Goal: Find specific page/section: Find specific page/section

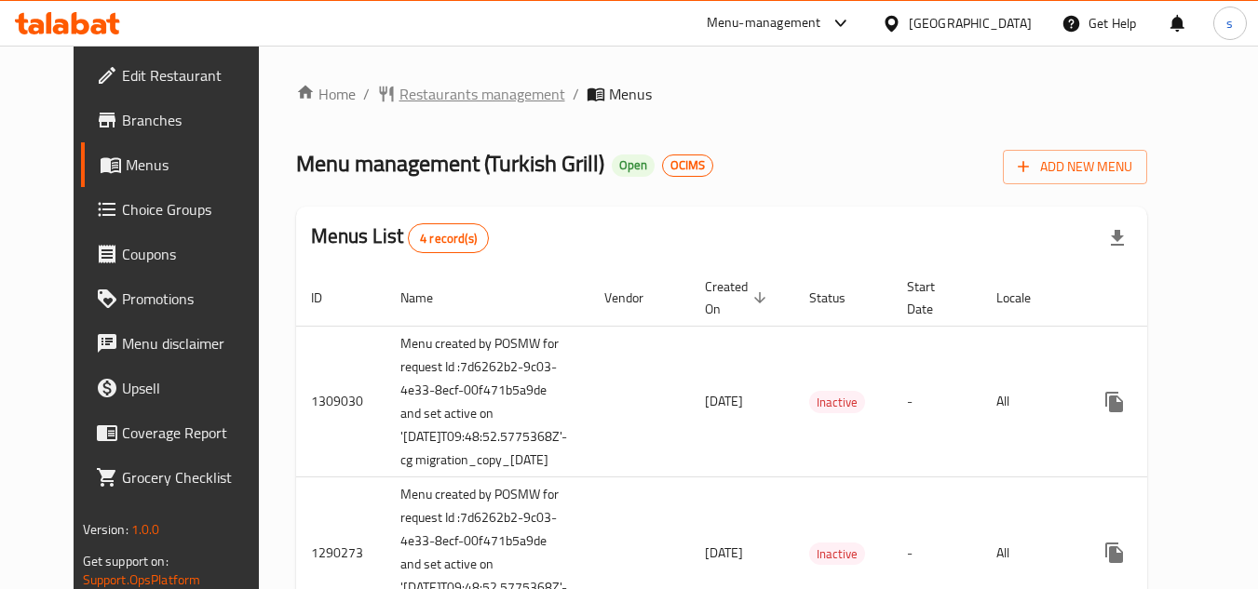
click at [427, 94] on span "Restaurants management" at bounding box center [482, 94] width 166 height 22
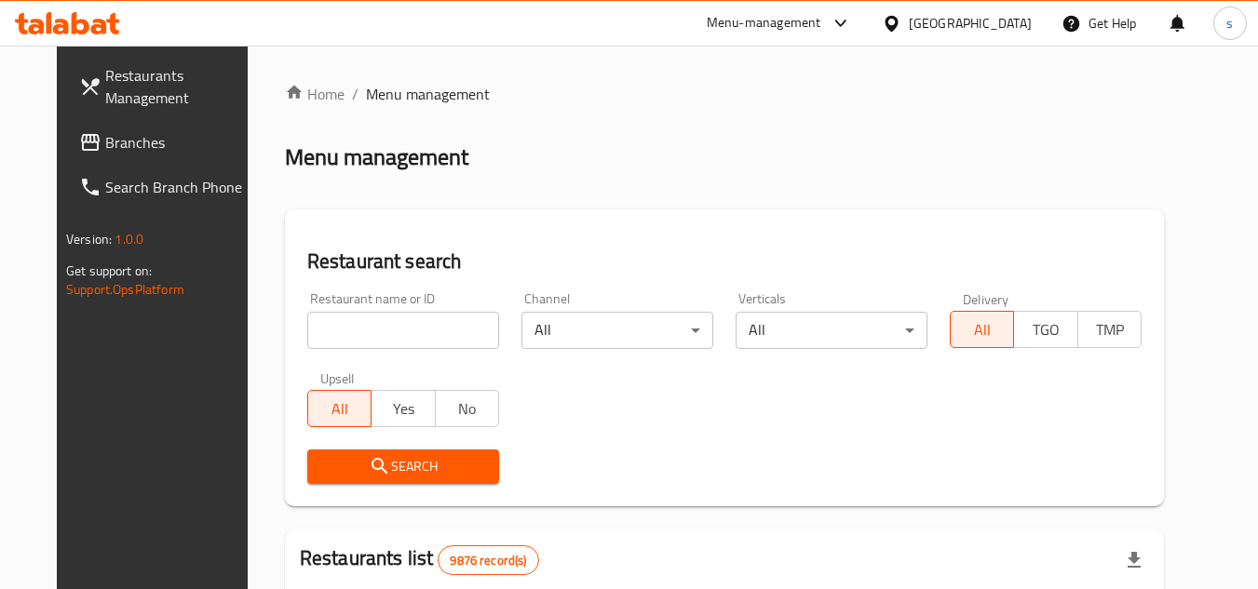
click at [353, 335] on div "Home / Menu management Menu management Restaurant search Restaurant name or ID …" at bounding box center [724, 592] width 879 height 1018
click at [353, 335] on input "search" at bounding box center [403, 330] width 192 height 37
paste input "172"
type input "172"
click button "Search" at bounding box center [403, 467] width 192 height 34
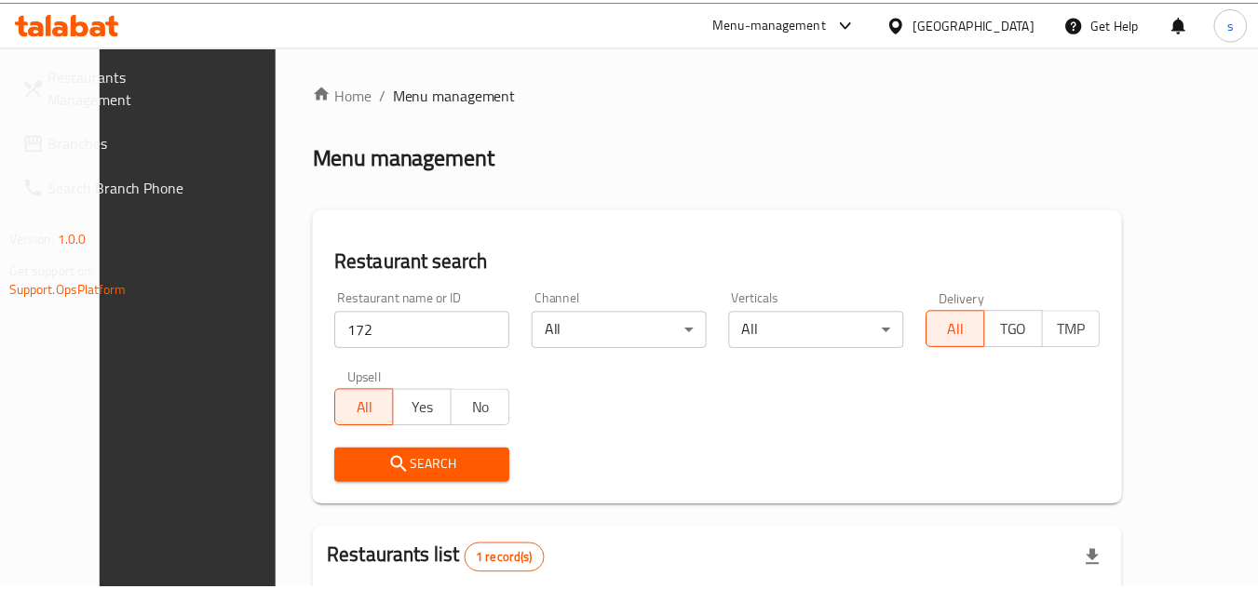
scroll to position [225, 0]
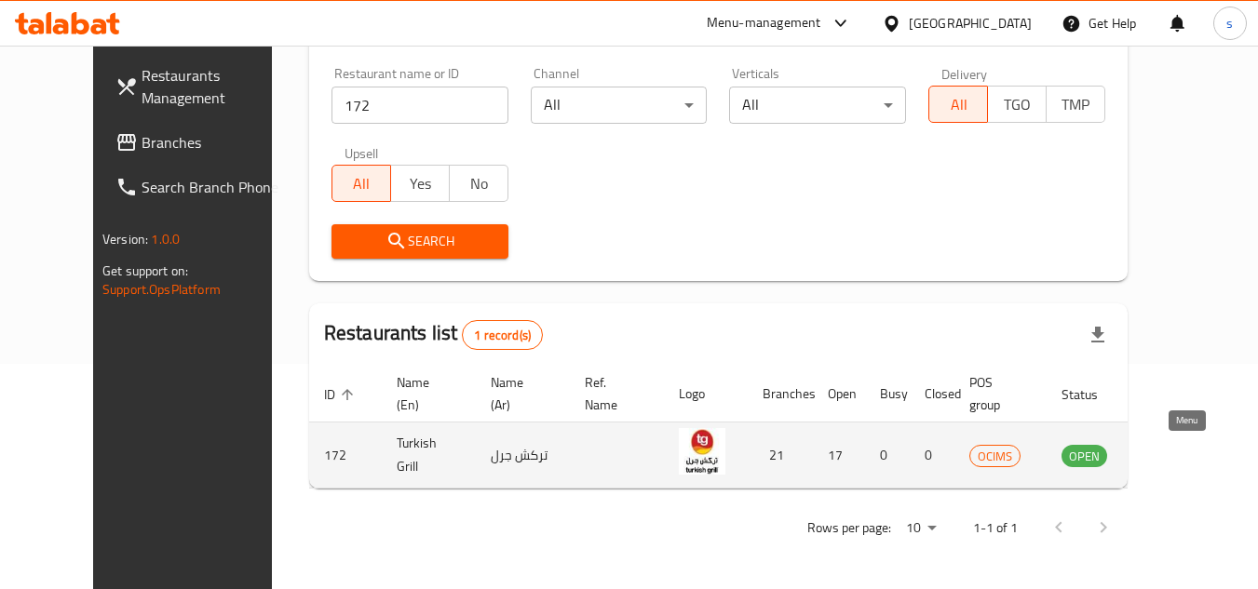
click at [1181, 456] on icon "enhanced table" at bounding box center [1170, 455] width 22 height 22
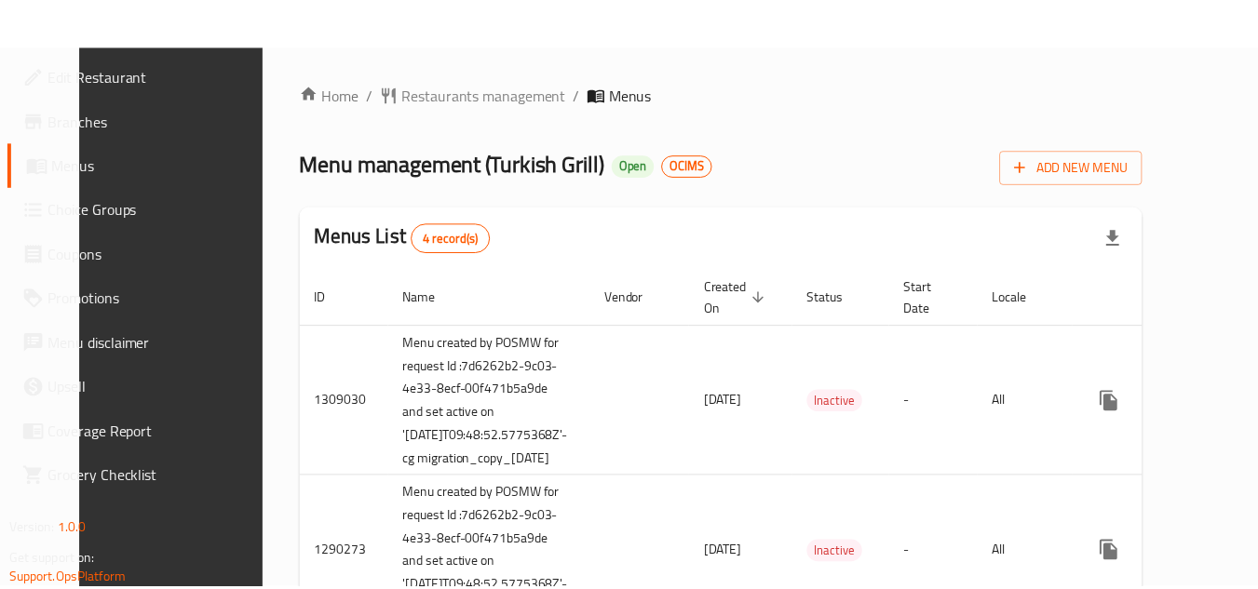
scroll to position [386, 0]
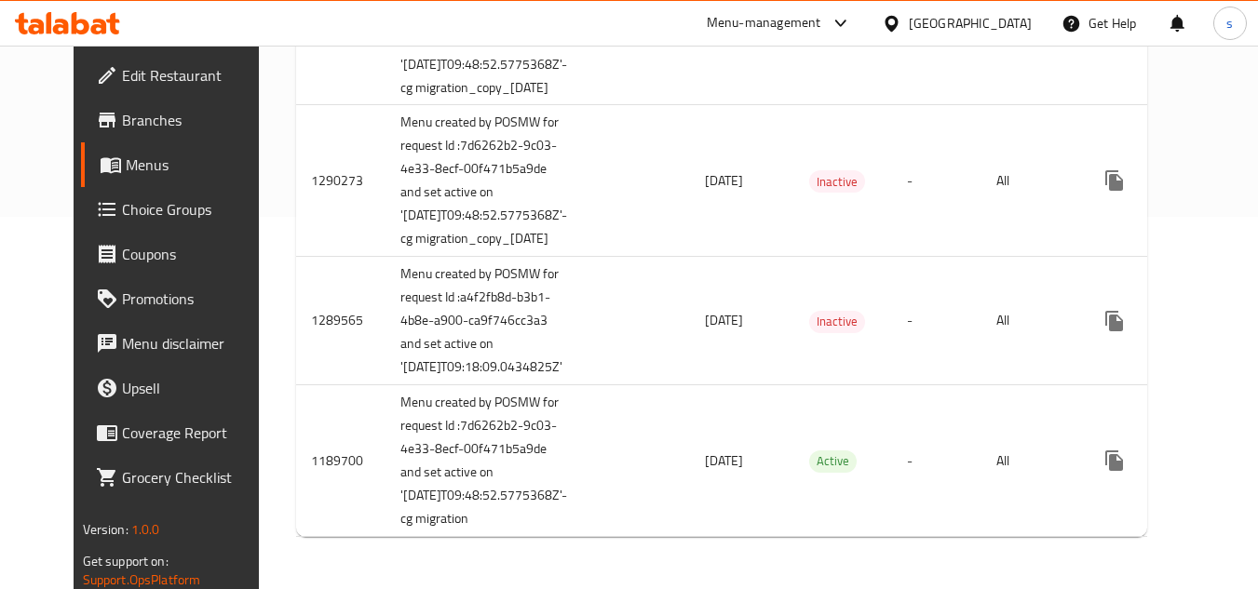
click at [1008, 15] on div "[GEOGRAPHIC_DATA]" at bounding box center [970, 23] width 123 height 20
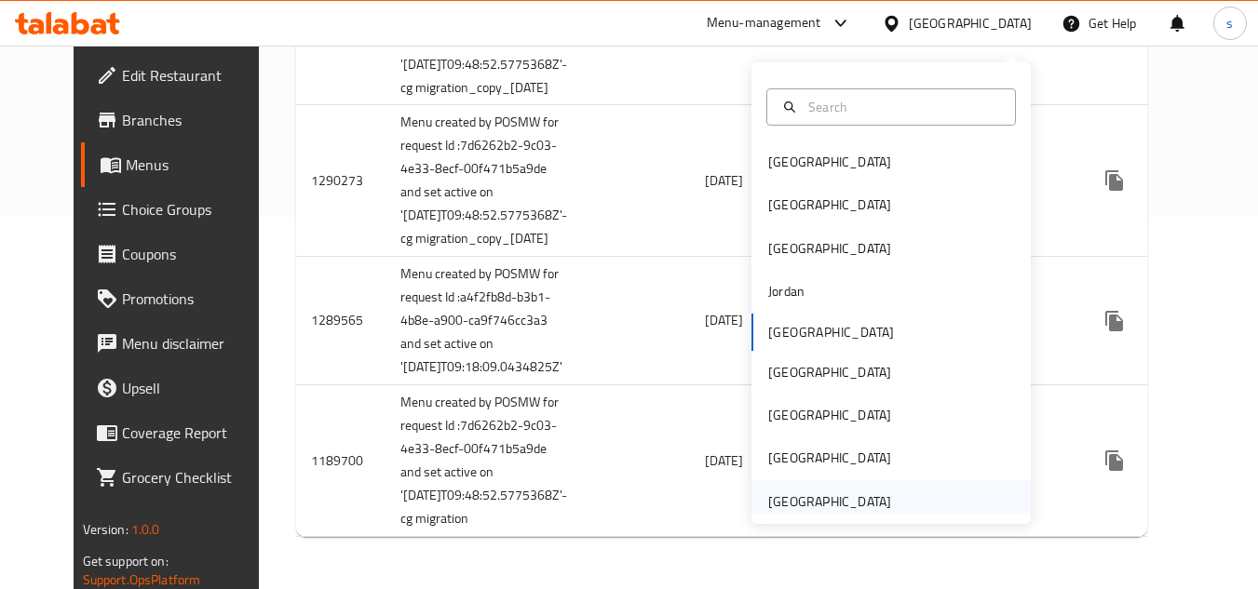
click at [794, 492] on div "[GEOGRAPHIC_DATA]" at bounding box center [829, 502] width 123 height 20
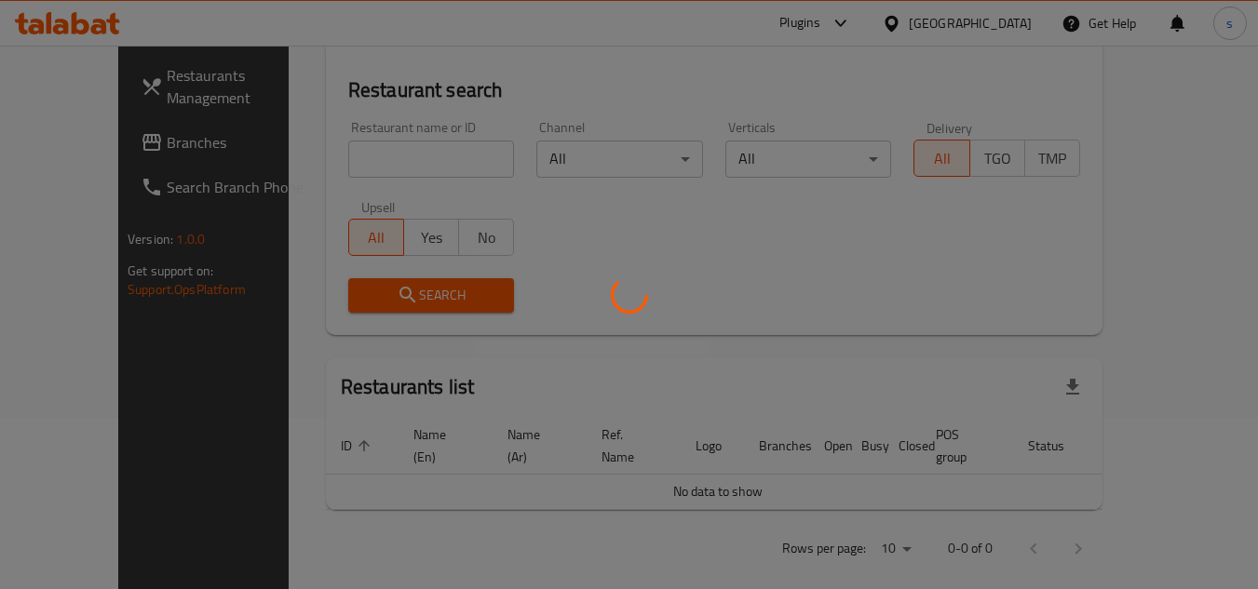
scroll to position [386, 0]
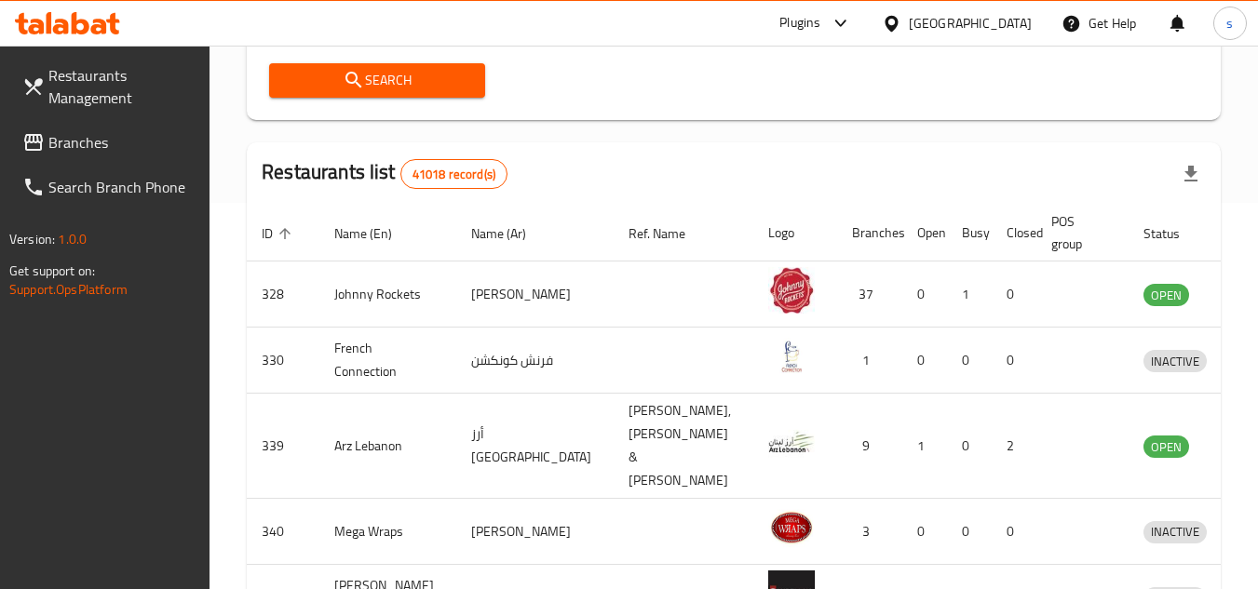
click at [128, 153] on span "Branches" at bounding box center [121, 142] width 147 height 22
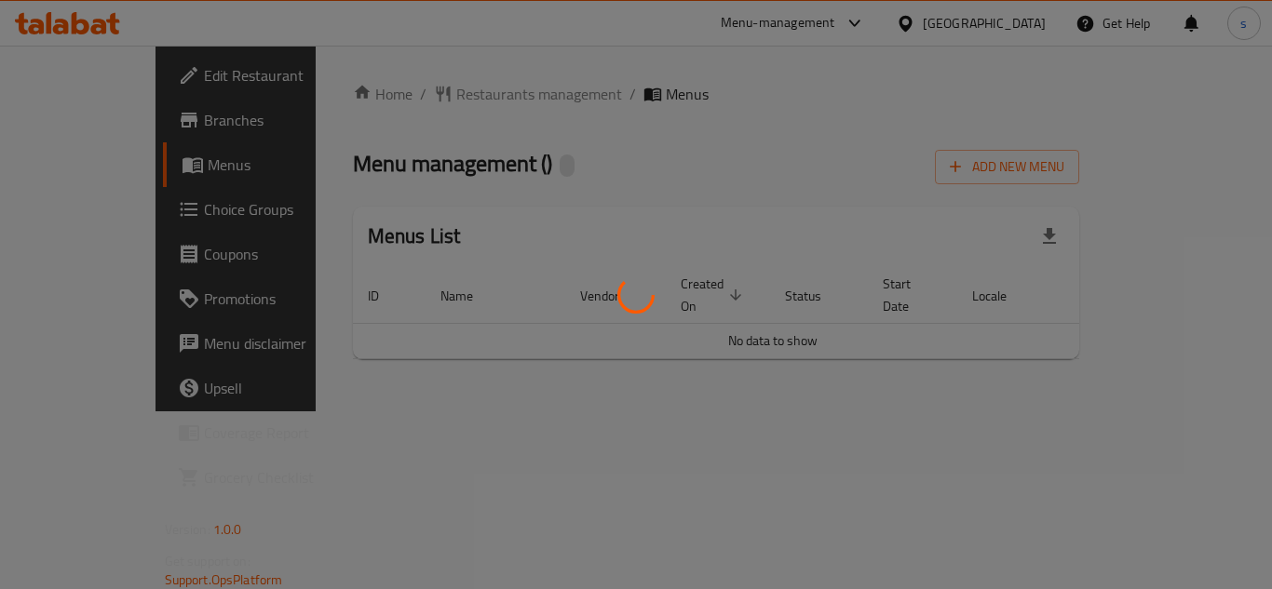
click at [456, 96] on div at bounding box center [636, 294] width 1272 height 589
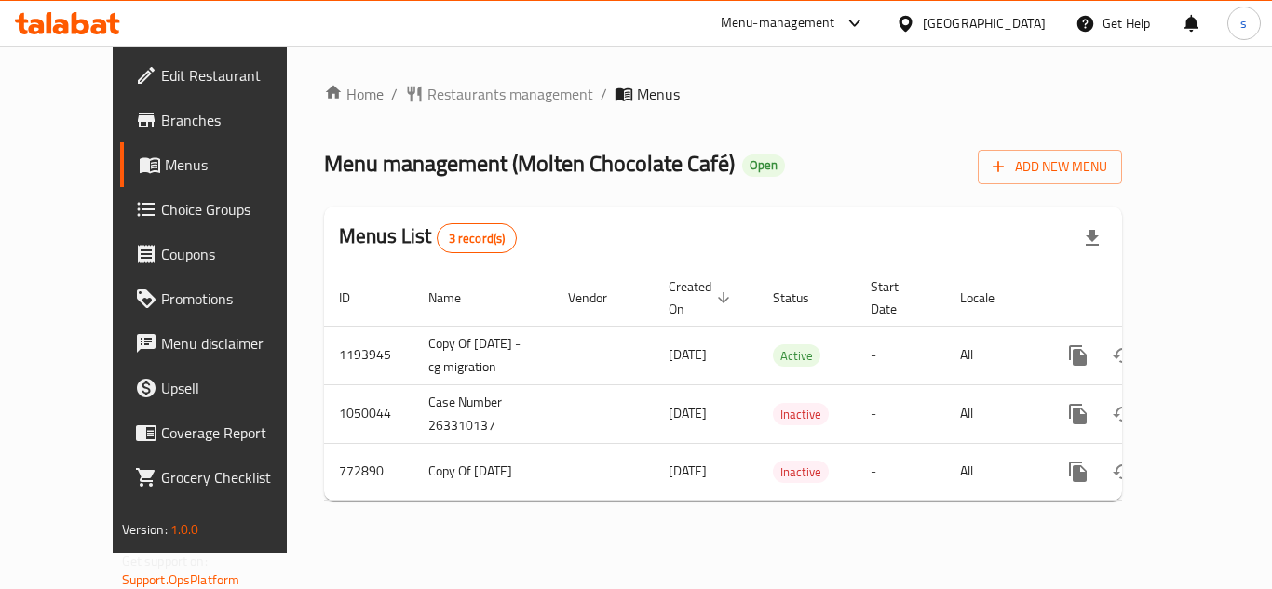
click at [456, 96] on span "Restaurants management" at bounding box center [510, 94] width 166 height 22
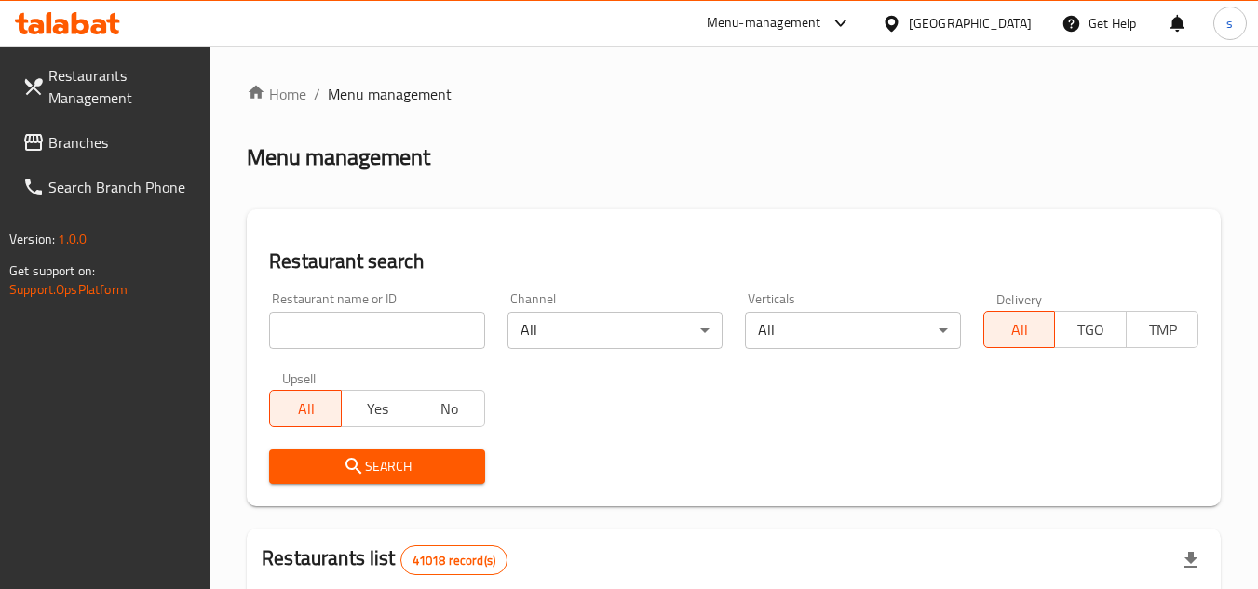
click at [349, 334] on input "search" at bounding box center [376, 330] width 215 height 37
paste input "26541"
type input "26541"
click button "Search" at bounding box center [376, 467] width 215 height 34
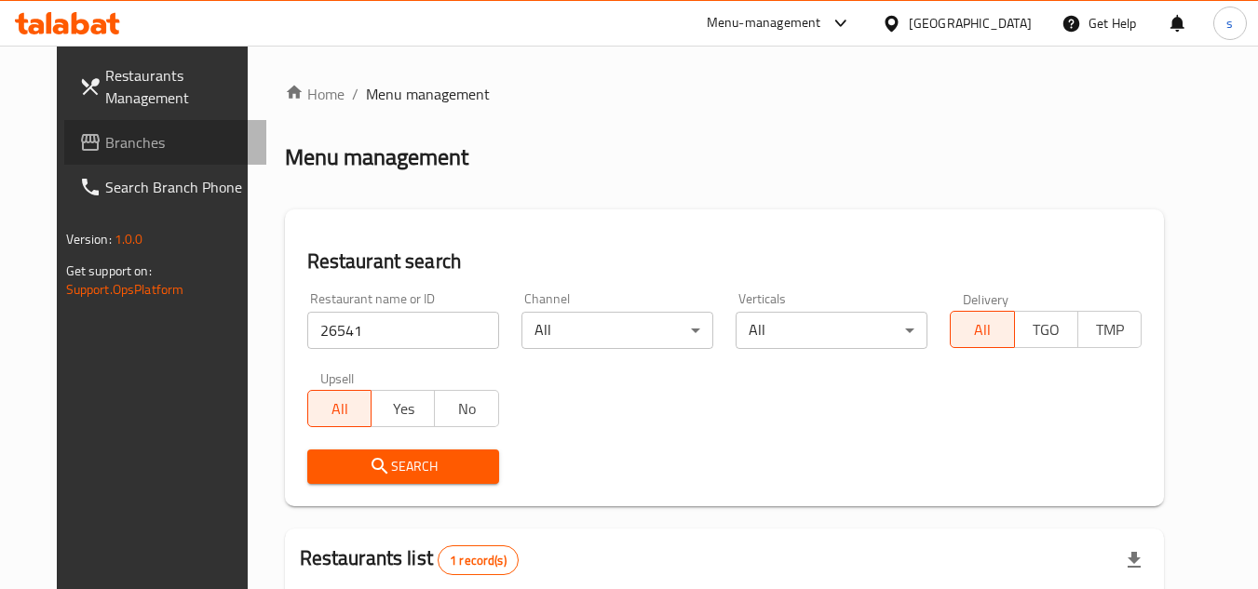
click at [105, 141] on span "Branches" at bounding box center [178, 142] width 147 height 22
